Goal: Task Accomplishment & Management: Manage account settings

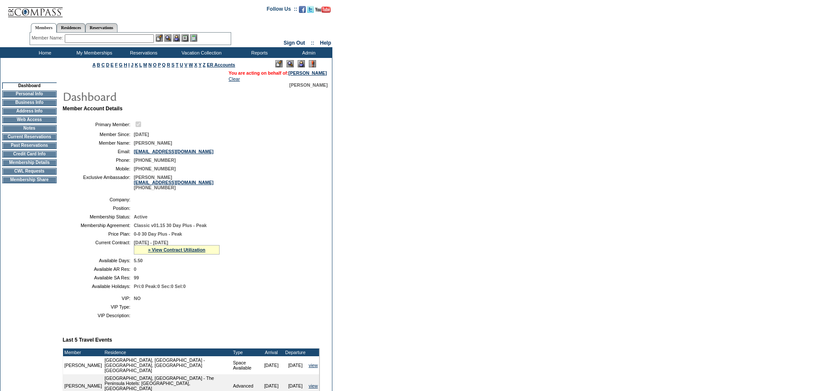
click at [301, 64] on img at bounding box center [301, 63] width 7 height 7
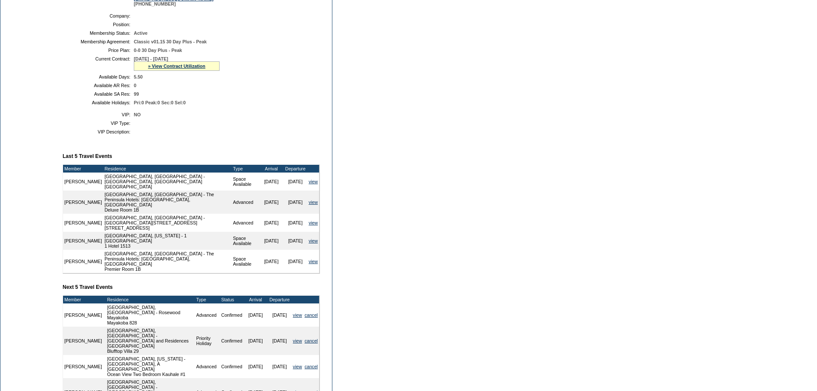
scroll to position [172, 0]
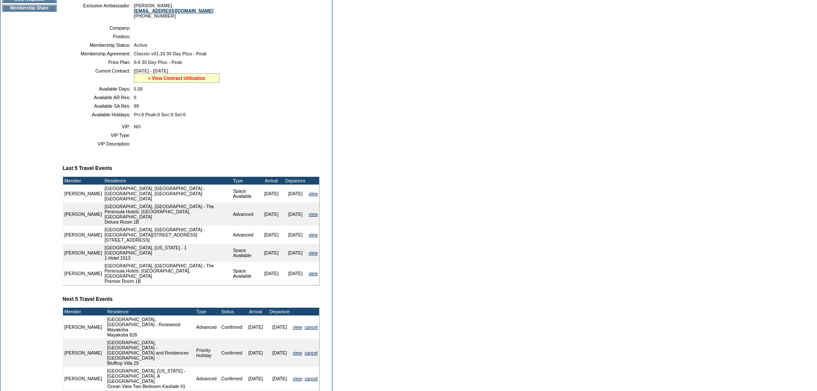
click at [157, 81] on link "» View Contract Utilization" at bounding box center [176, 77] width 57 height 5
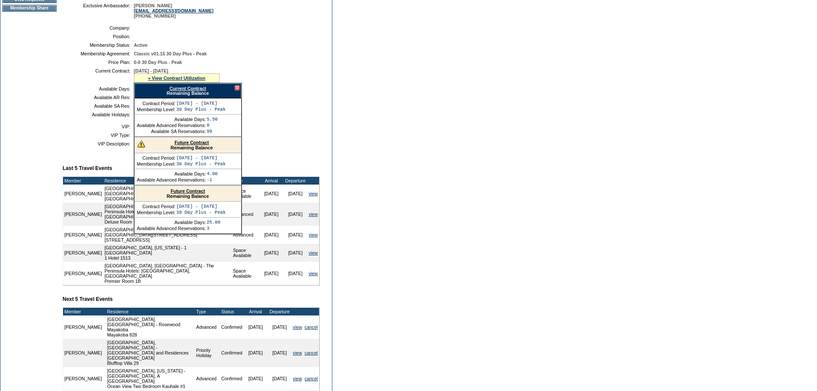
click at [184, 91] on link "Current Contract" at bounding box center [187, 88] width 36 height 5
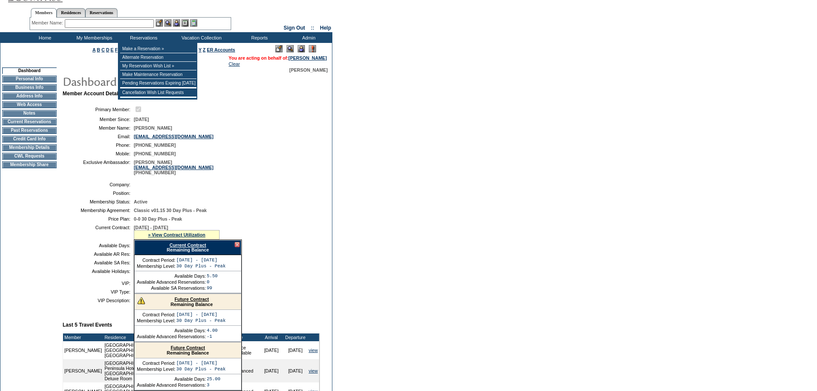
scroll to position [0, 0]
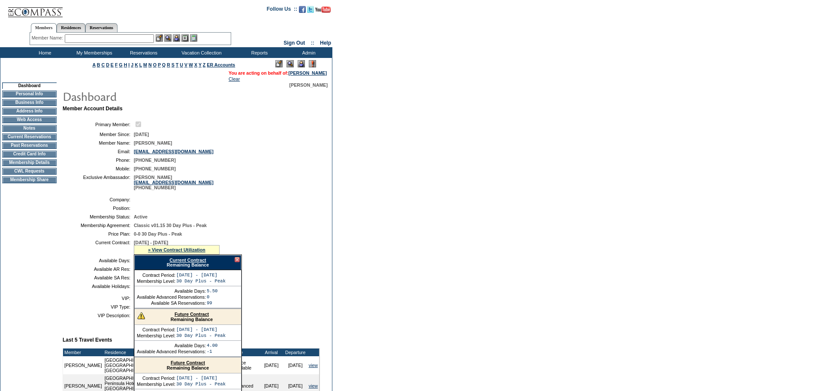
click at [81, 34] on div "Member Name: Destination or Residence: ReservationId:" at bounding box center [131, 39] width 202 height 12
click at [80, 40] on input "text" at bounding box center [109, 38] width 89 height 9
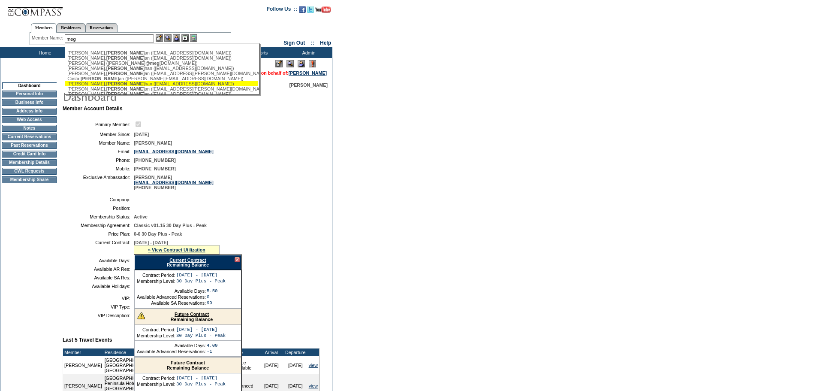
click at [108, 85] on div "Duffy, Meg han (megdduffy@gmail.com)" at bounding box center [161, 83] width 189 height 5
type input "Duffy, Meghan (megdduffy@gmail.com)"
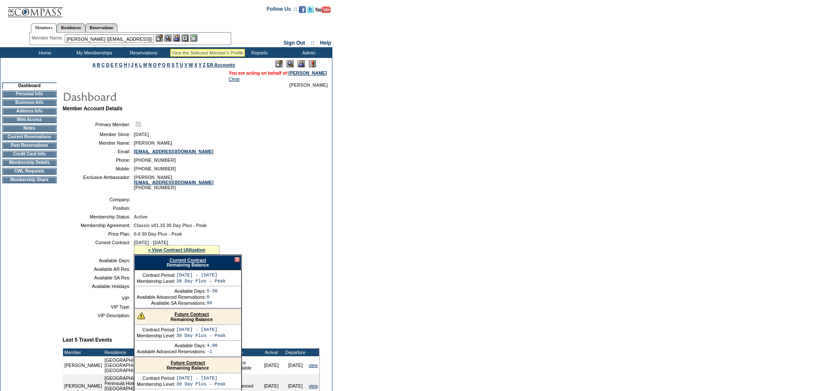
click at [169, 39] on img at bounding box center [167, 37] width 7 height 7
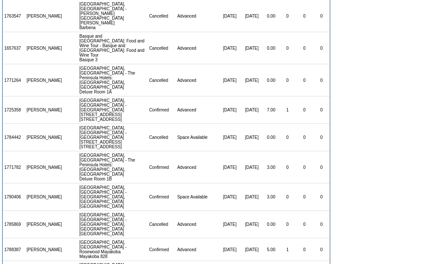
scroll to position [300, 0]
